Goal: Transaction & Acquisition: Purchase product/service

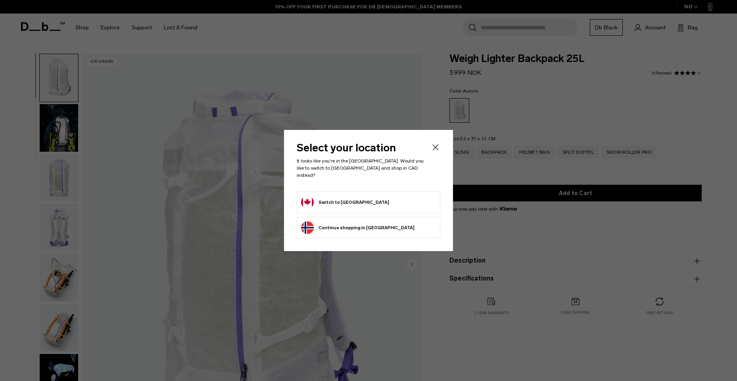
click at [337, 199] on button "Switch to Canada" at bounding box center [345, 202] width 88 height 13
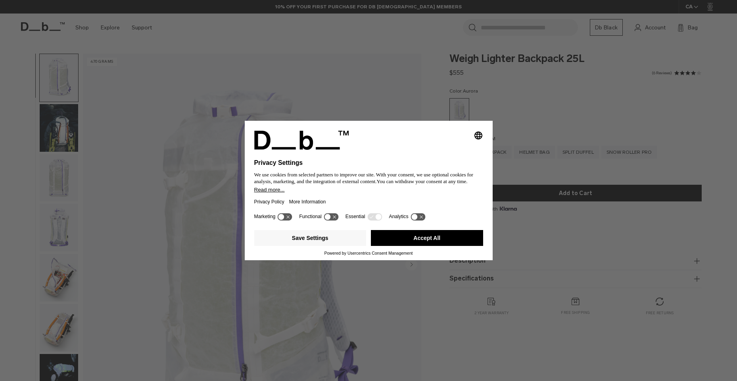
click at [416, 239] on button "Accept All" at bounding box center [427, 238] width 112 height 16
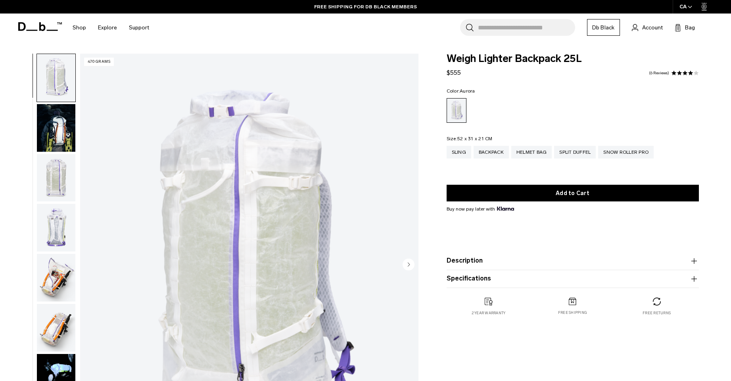
click at [55, 85] on img "button" at bounding box center [56, 78] width 38 height 48
click at [54, 122] on img "button" at bounding box center [56, 128] width 38 height 48
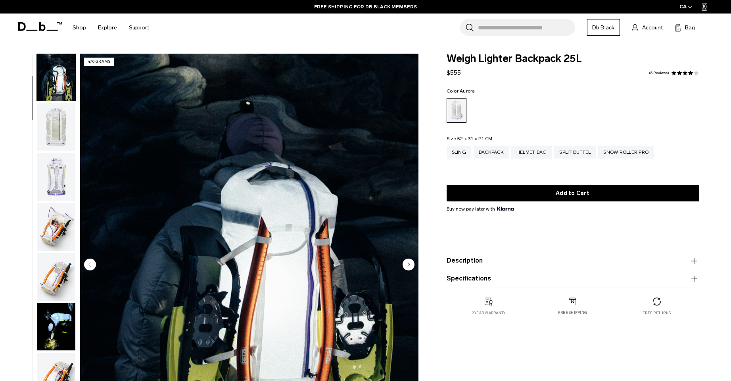
scroll to position [50, 0]
click at [410, 264] on circle "Next slide" at bounding box center [409, 264] width 12 height 12
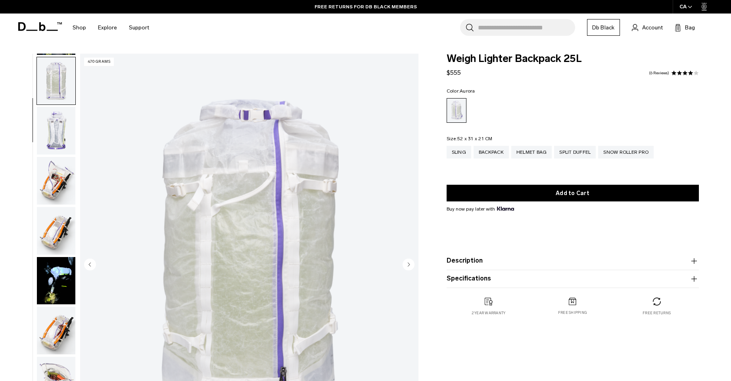
scroll to position [100, 0]
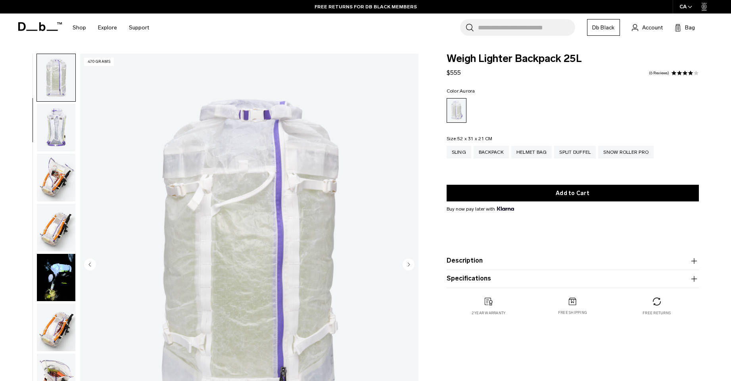
click at [408, 264] on circle "Next slide" at bounding box center [409, 264] width 12 height 12
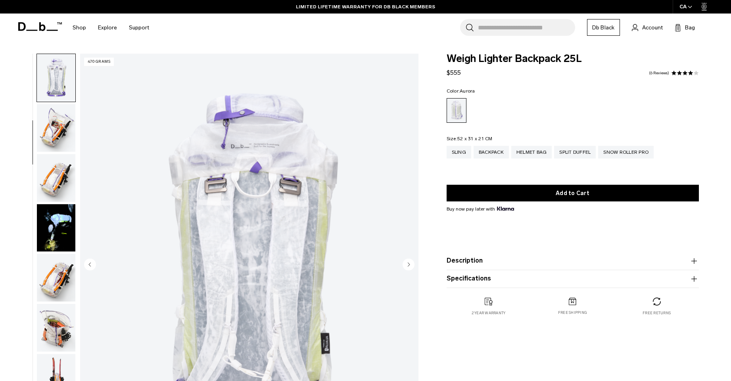
click at [404, 265] on circle "Next slide" at bounding box center [409, 264] width 12 height 12
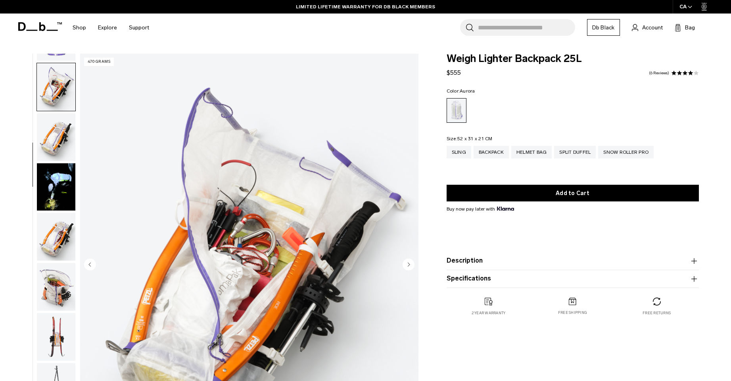
scroll to position [200, 0]
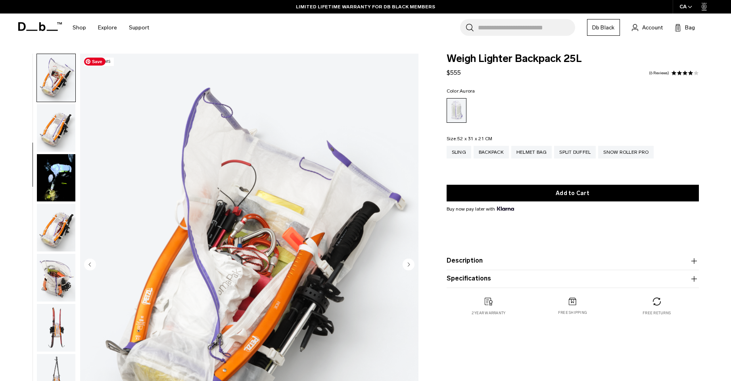
click at [401, 266] on img "5 / 18" at bounding box center [249, 265] width 339 height 423
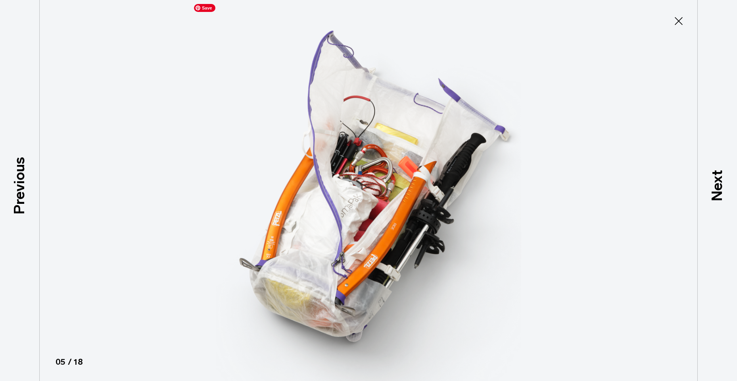
click at [401, 266] on img at bounding box center [368, 190] width 357 height 381
click at [679, 22] on icon at bounding box center [679, 21] width 13 height 13
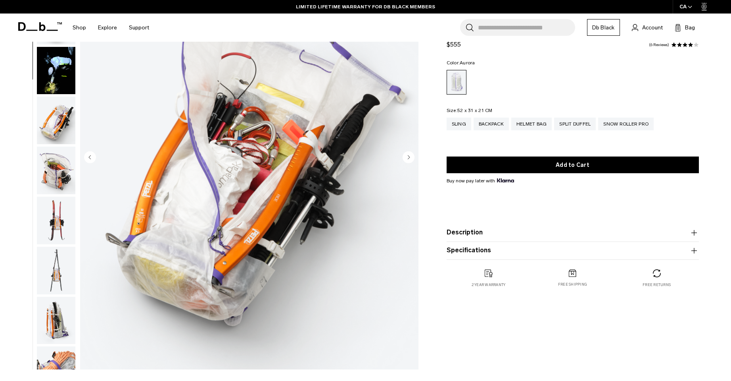
scroll to position [119, 0]
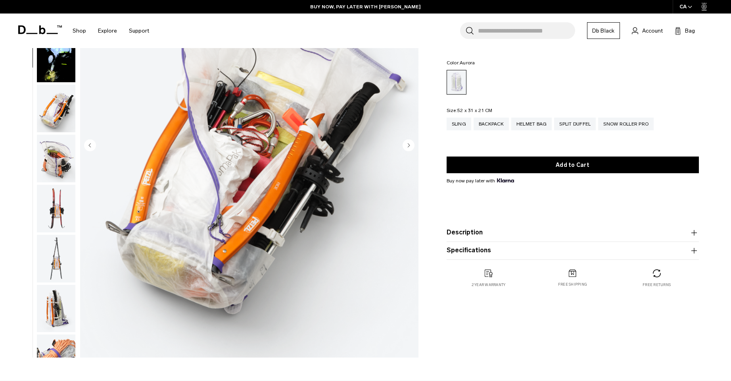
click at [52, 211] on img "button" at bounding box center [56, 209] width 38 height 48
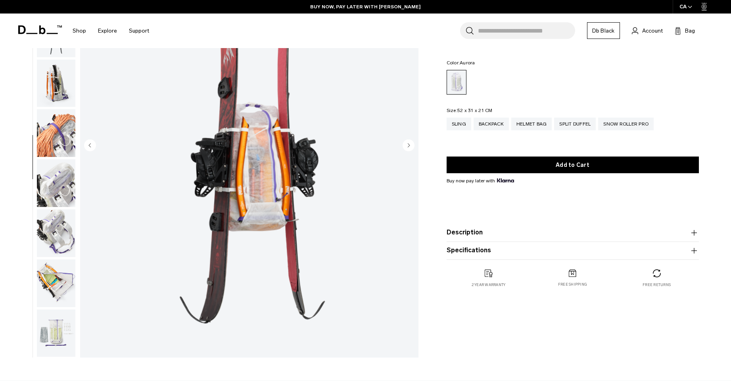
scroll to position [449, 0]
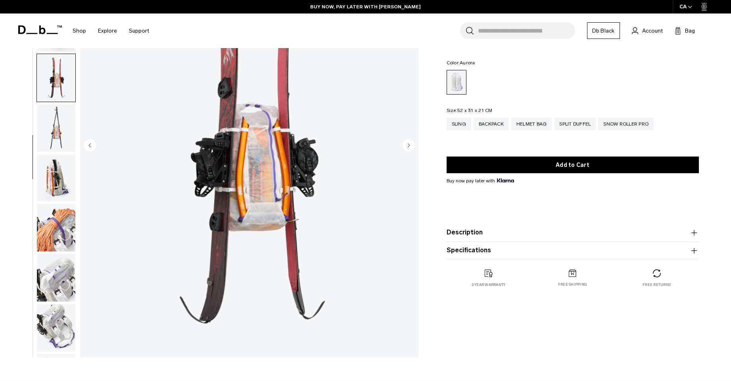
click at [58, 137] on img "button" at bounding box center [56, 128] width 38 height 48
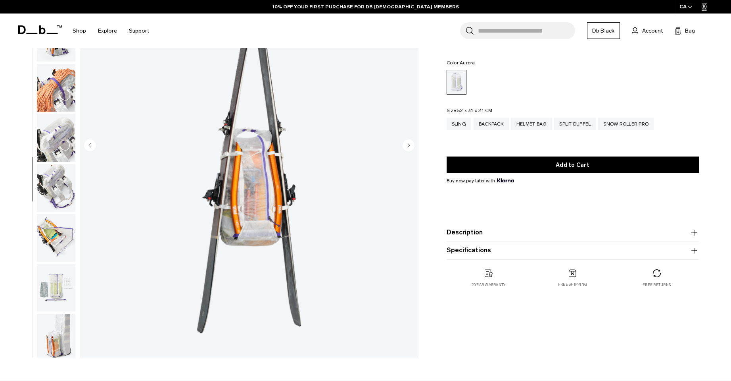
scroll to position [474, 0]
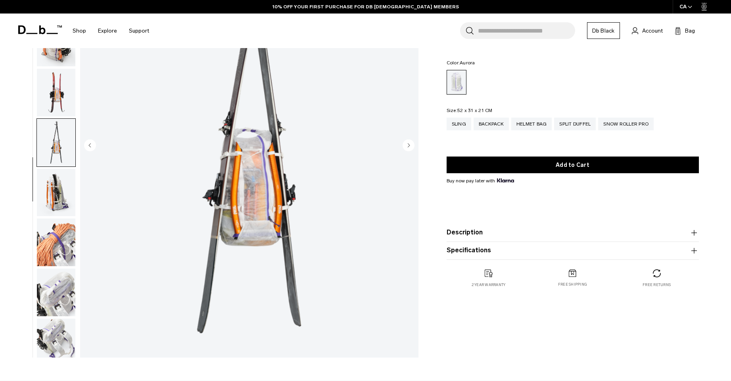
click at [50, 196] on img "button" at bounding box center [56, 193] width 38 height 48
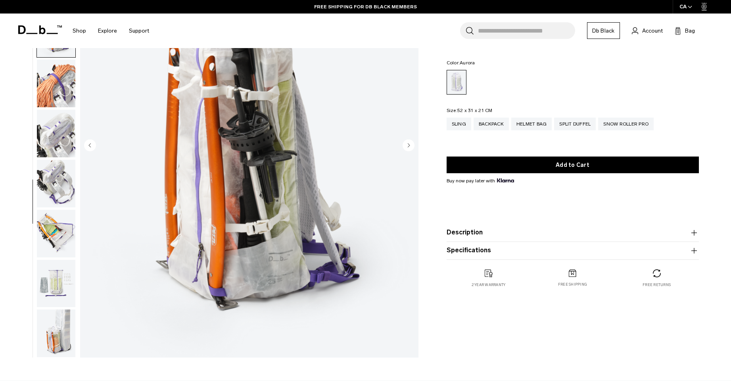
click at [62, 81] on img "button" at bounding box center [56, 84] width 38 height 48
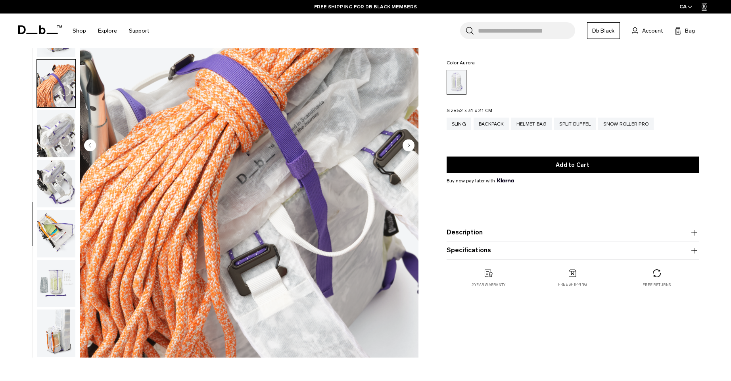
click at [54, 139] on img "button" at bounding box center [56, 134] width 38 height 48
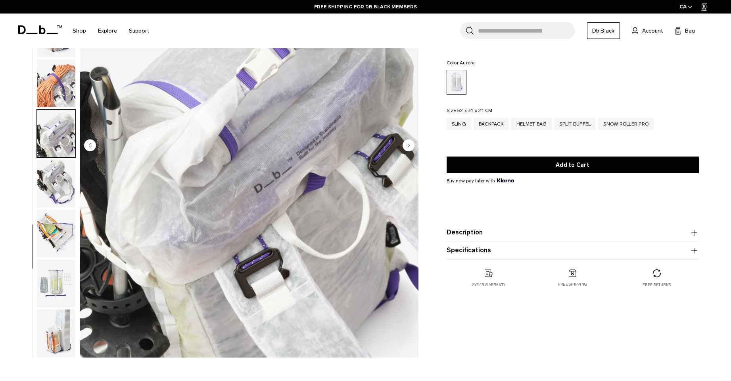
click at [49, 183] on img "button" at bounding box center [56, 184] width 38 height 48
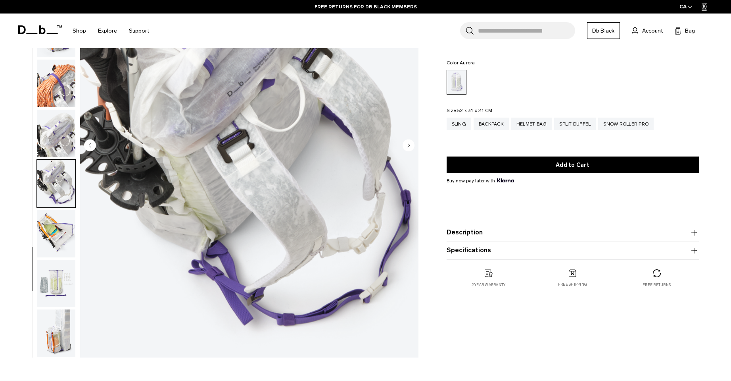
click at [47, 220] on img "button" at bounding box center [56, 234] width 38 height 48
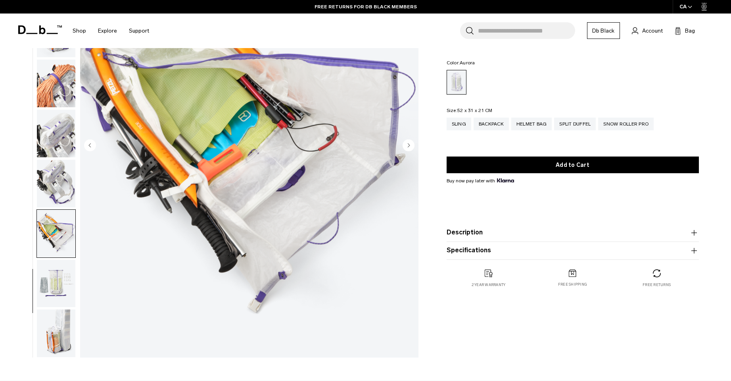
click at [50, 281] on img "button" at bounding box center [56, 284] width 38 height 48
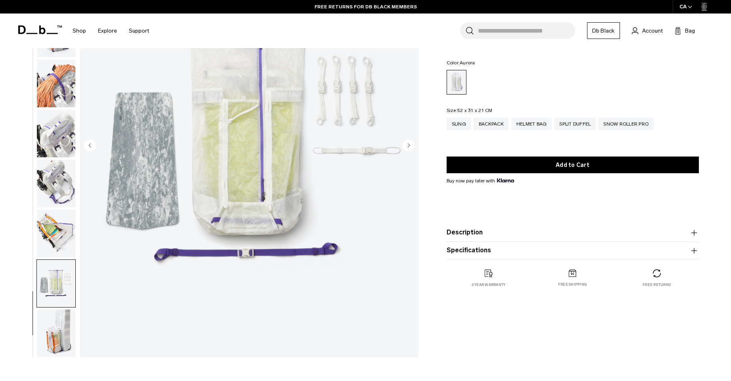
click at [46, 336] on img "button" at bounding box center [56, 333] width 38 height 48
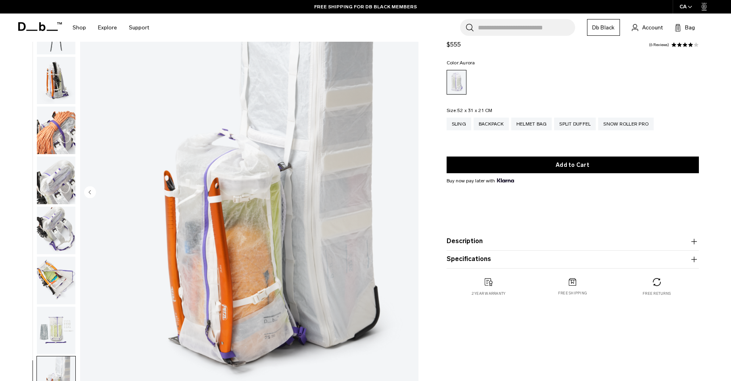
scroll to position [0, 0]
